Goal: Information Seeking & Learning: Learn about a topic

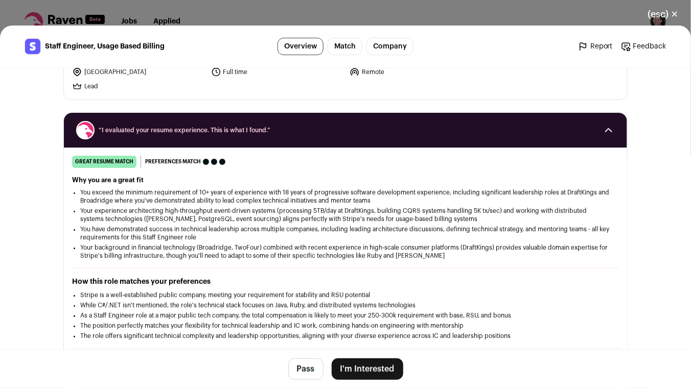
scroll to position [117, 0]
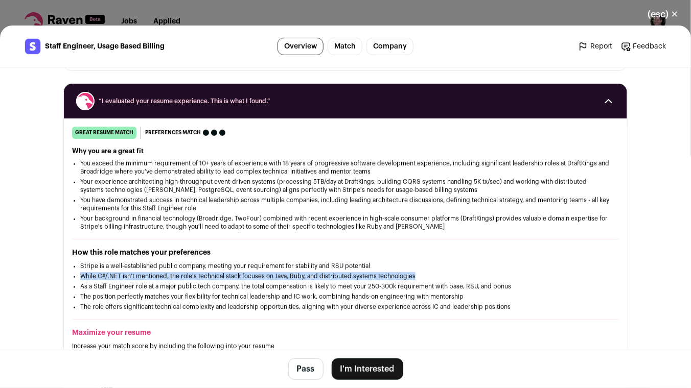
drag, startPoint x: 70, startPoint y: 240, endPoint x: 380, endPoint y: 242, distance: 310.2
click at [380, 272] on li "While C#/.NET isn't mentioned, the role's technical stack focuses on Java, Ruby…" at bounding box center [345, 276] width 530 height 8
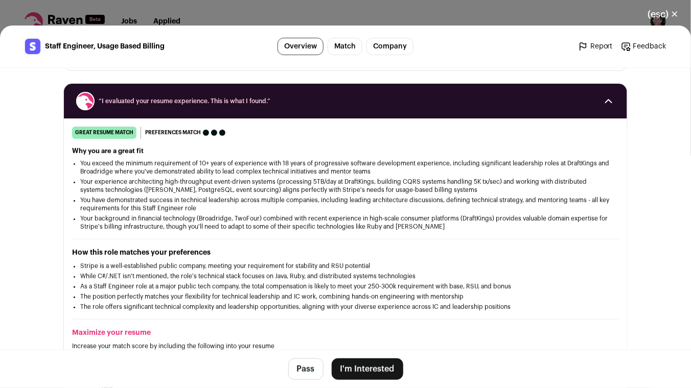
click at [512, 206] on div "great resume match You meet the must-have requirements, the nice-to-have requir…" at bounding box center [345, 284] width 563 height 315
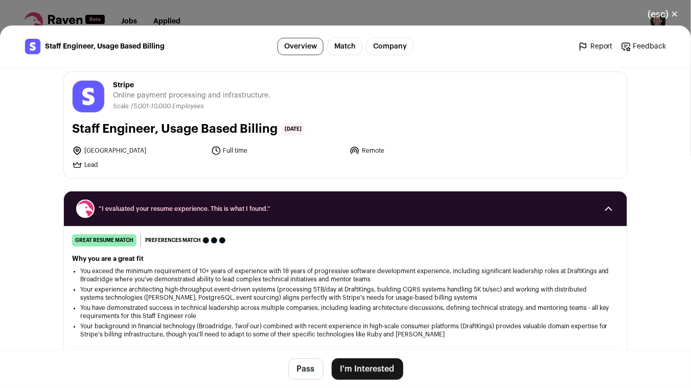
scroll to position [0, 0]
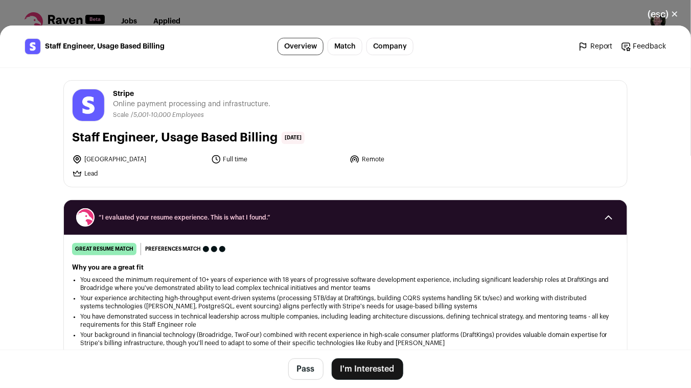
click at [418, 103] on header "Stripe [DOMAIN_NAME] Public / Private Private Valuation $65B Company size 5,001…" at bounding box center [345, 105] width 547 height 33
click at [678, 15] on button "(esc) ✕" at bounding box center [663, 14] width 55 height 22
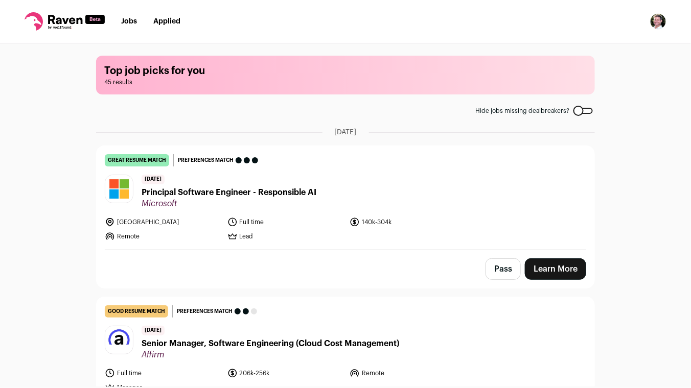
click at [273, 199] on span "Microsoft" at bounding box center [229, 204] width 175 height 10
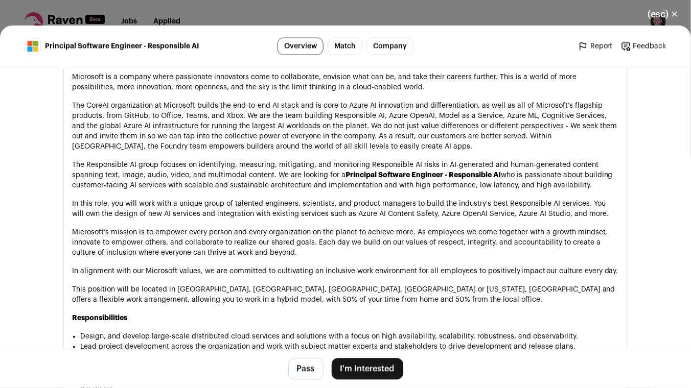
scroll to position [584, 0]
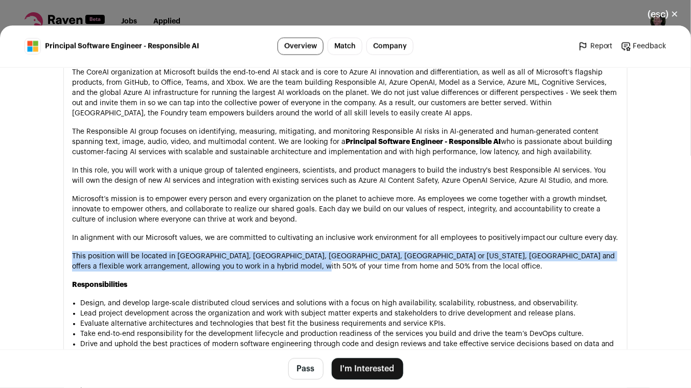
drag, startPoint x: 61, startPoint y: 172, endPoint x: 430, endPoint y: 182, distance: 369.1
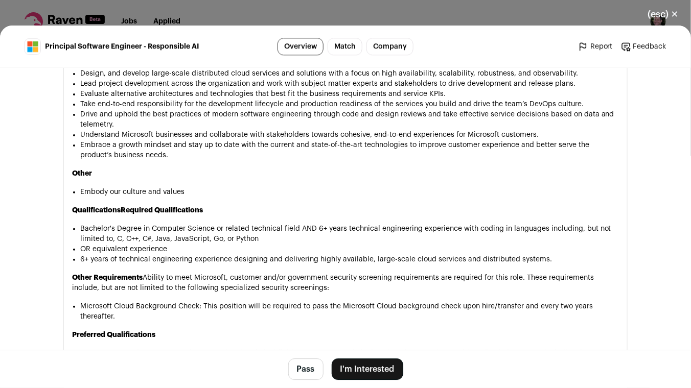
scroll to position [847, 0]
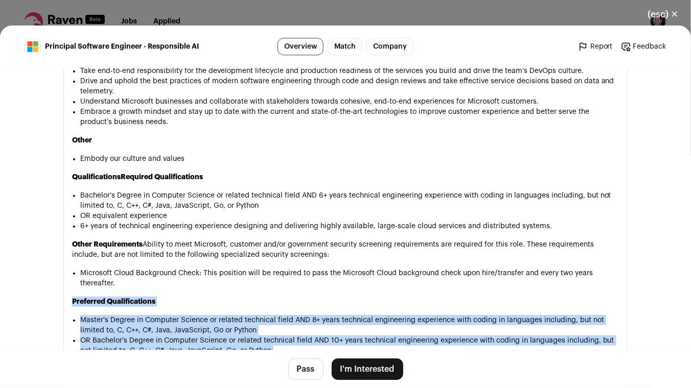
drag, startPoint x: 67, startPoint y: 195, endPoint x: 474, endPoint y: 267, distance: 413.1
click at [474, 267] on section "About the job Microsoft is a company where passionate innovators come to collab…" at bounding box center [345, 146] width 564 height 808
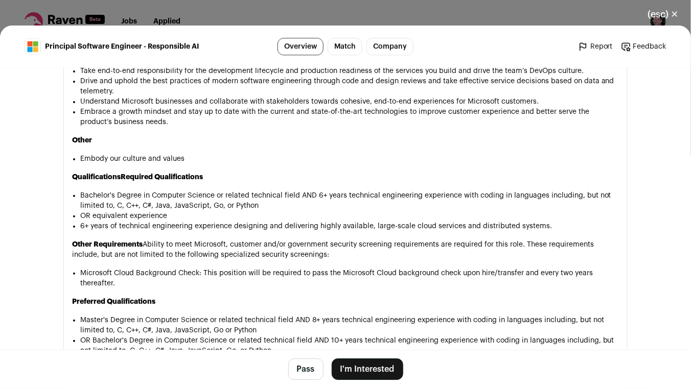
drag, startPoint x: 475, startPoint y: 268, endPoint x: 229, endPoint y: 170, distance: 264.2
click at [229, 170] on div "Microsoft is a company where passionate innovators come to collaborate, envisio…" at bounding box center [345, 159] width 547 height 767
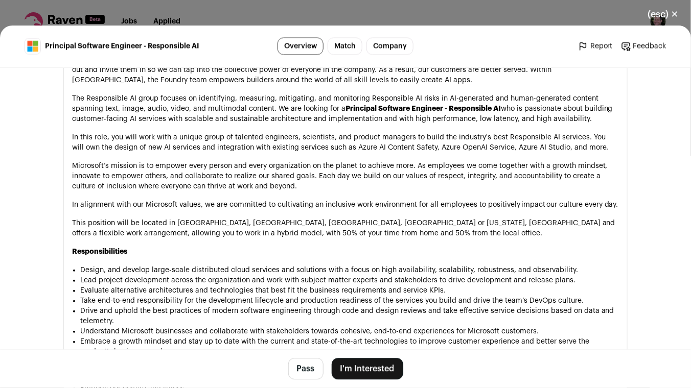
scroll to position [609, 0]
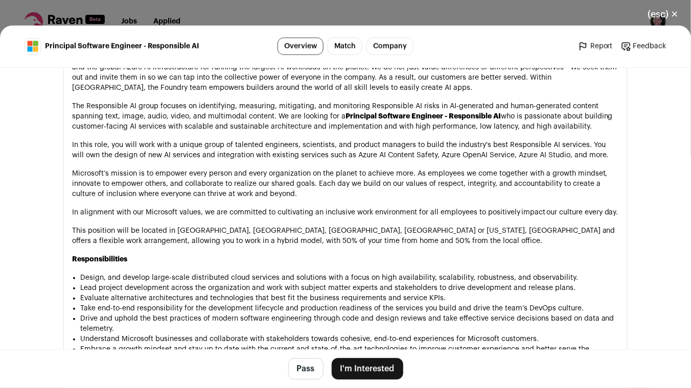
click at [227, 226] on p "This position will be located in [GEOGRAPHIC_DATA], [GEOGRAPHIC_DATA], [GEOGRAP…" at bounding box center [345, 236] width 547 height 20
click at [191, 226] on p "This position will be located in [GEOGRAPHIC_DATA], [GEOGRAPHIC_DATA], [GEOGRAP…" at bounding box center [345, 236] width 547 height 20
drag, startPoint x: 285, startPoint y: 145, endPoint x: 222, endPoint y: 150, distance: 63.0
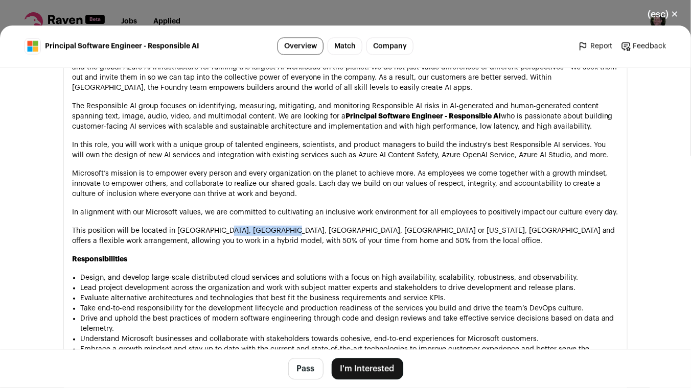
click at [222, 226] on p "This position will be located in [GEOGRAPHIC_DATA], [GEOGRAPHIC_DATA], [GEOGRAP…" at bounding box center [345, 236] width 547 height 20
click at [470, 20] on div "(esc) ✕ Principal Software Engineer - Responsible AI Overview Match Company Rep…" at bounding box center [345, 194] width 691 height 388
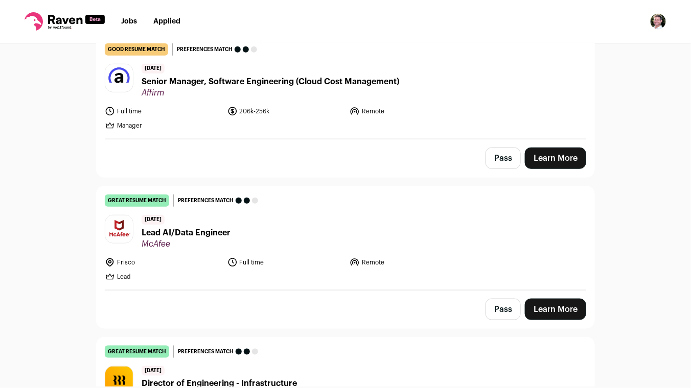
scroll to position [292, 0]
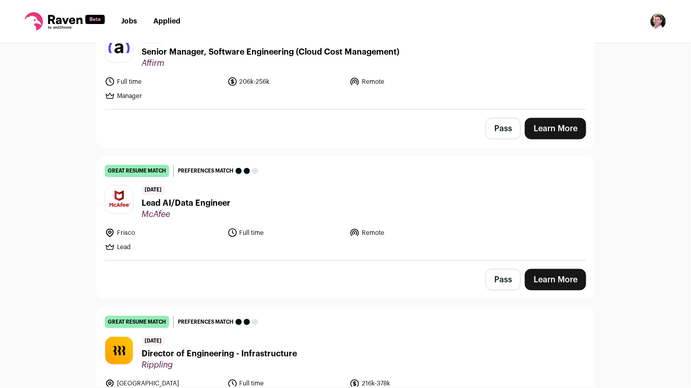
click at [218, 197] on span "Lead AI/Data Engineer" at bounding box center [186, 203] width 89 height 12
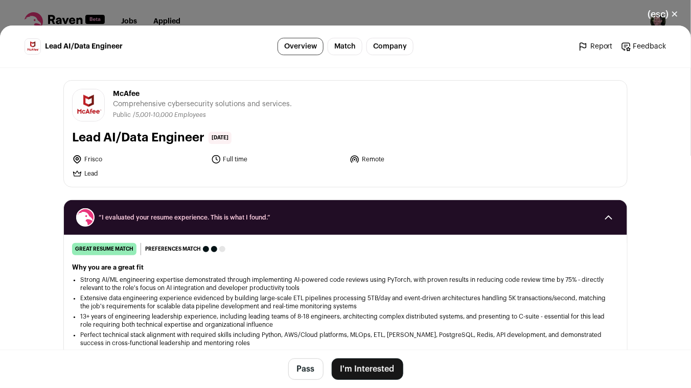
click at [658, 21] on button "(esc) ✕" at bounding box center [663, 14] width 55 height 22
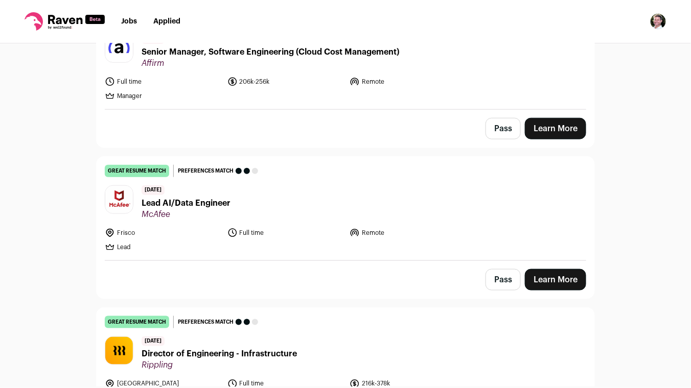
click at [221, 197] on span "Lead AI/Data Engineer" at bounding box center [186, 203] width 89 height 12
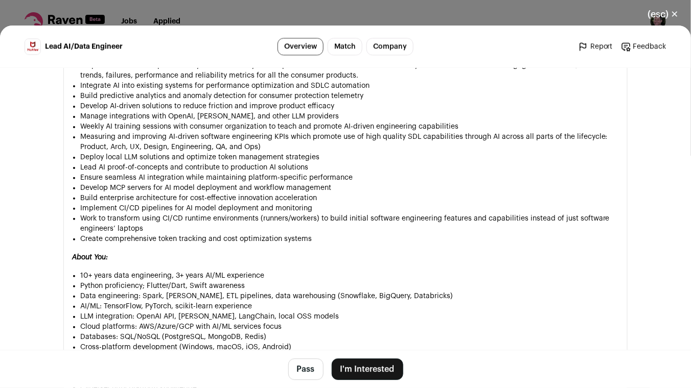
scroll to position [818, 0]
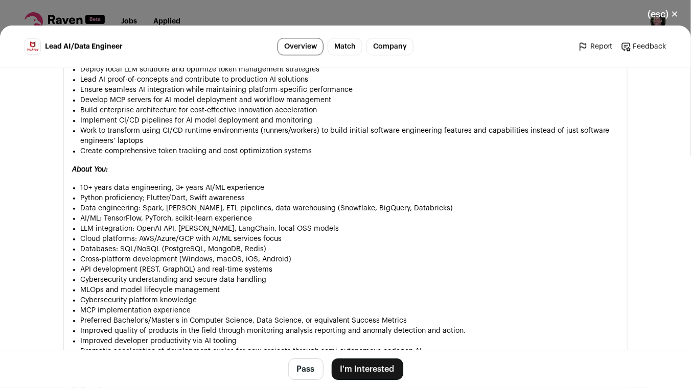
click at [82, 385] on h1 "LI-Remote" at bounding box center [345, 390] width 547 height 10
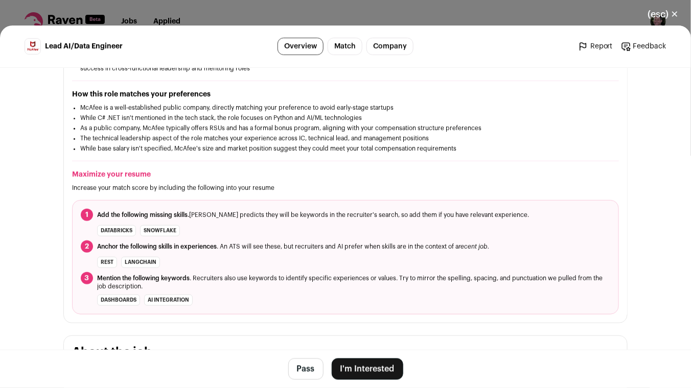
scroll to position [391, 0]
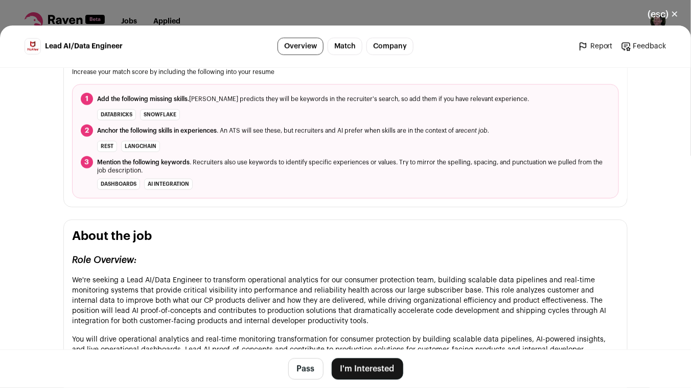
click at [668, 17] on button "(esc) ✕" at bounding box center [663, 14] width 55 height 22
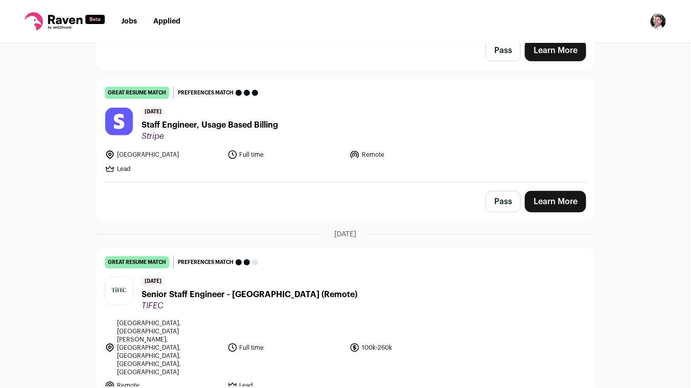
scroll to position [2628, 0]
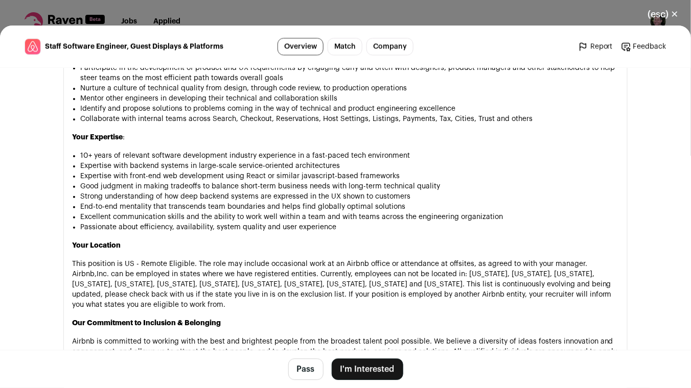
scroll to position [899, 0]
